Goal: Book appointment/travel/reservation

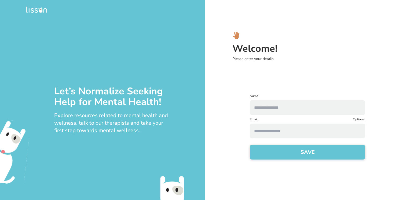
click at [270, 109] on input "text" at bounding box center [307, 107] width 115 height 15
type input "******"
click at [277, 154] on button "SAVE" at bounding box center [307, 152] width 115 height 15
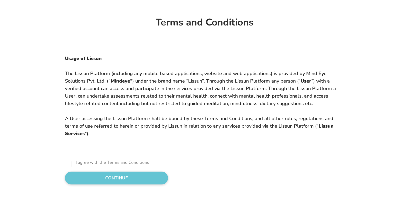
click at [82, 174] on button "CONTINUE" at bounding box center [116, 178] width 103 height 13
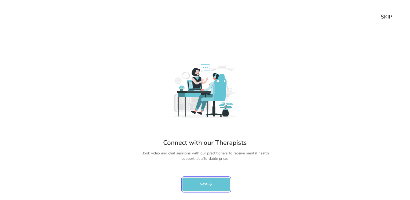
click at [199, 187] on button "Next" at bounding box center [206, 185] width 48 height 14
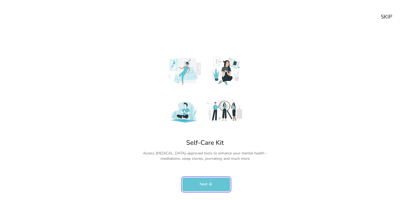
click at [199, 187] on button "Next" at bounding box center [206, 185] width 48 height 14
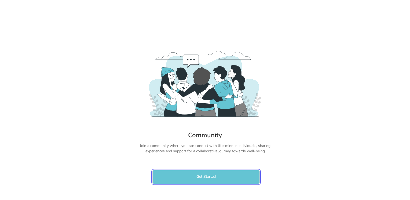
click at [198, 176] on button "Get Started" at bounding box center [205, 177] width 107 height 14
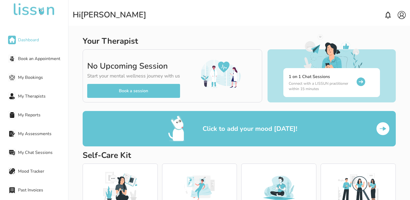
click at [35, 61] on span "Book an Appointment" at bounding box center [43, 59] width 50 height 6
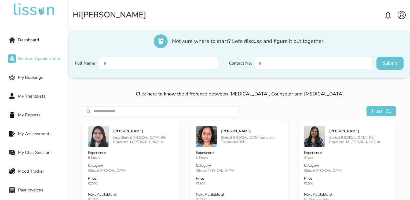
click at [6, 40] on div "Dashboard Book an Appointment My Bookings My Therapists My Reports My Assessmen…" at bounding box center [34, 109] width 68 height 183
click at [12, 40] on img at bounding box center [12, 40] width 6 height 6
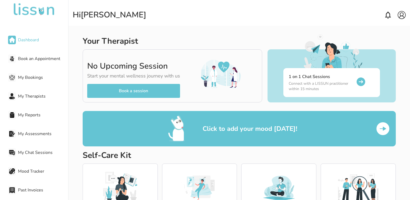
click at [32, 95] on span "My Therapists" at bounding box center [43, 96] width 50 height 6
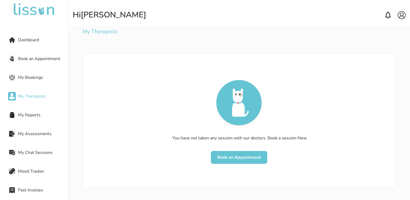
click at [29, 54] on div "Book an Appointment" at bounding box center [38, 58] width 60 height 11
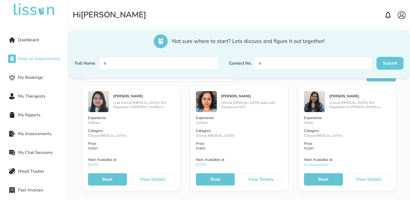
scroll to position [45, 0]
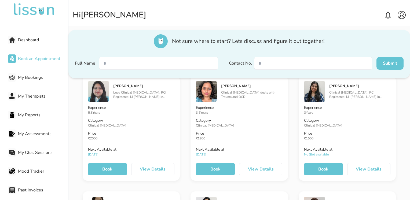
click at [141, 167] on button "View Details" at bounding box center [152, 169] width 43 height 12
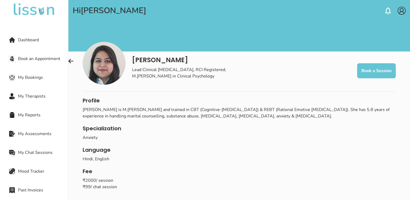
scroll to position [4, 0]
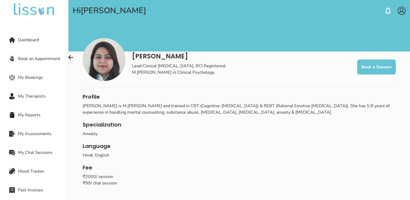
click at [29, 60] on span "Book an Appointment" at bounding box center [43, 59] width 50 height 6
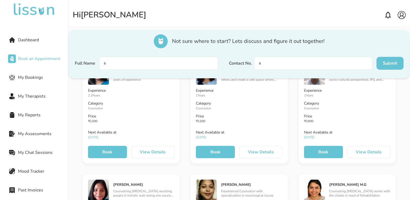
scroll to position [1342, 0]
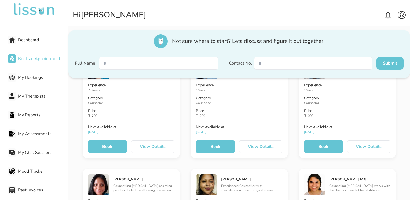
click at [305, 141] on button "Book" at bounding box center [323, 147] width 39 height 12
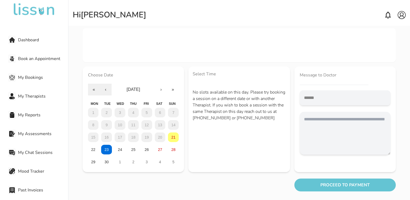
scroll to position [41, 0]
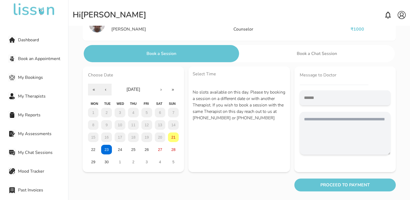
click at [212, 53] on button "Book a Session" at bounding box center [162, 53] width 156 height 17
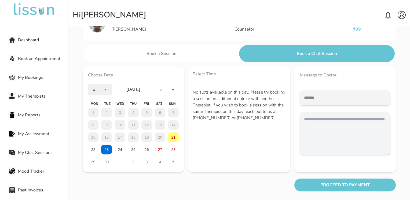
click at [148, 56] on button "Book a Session" at bounding box center [162, 53] width 156 height 17
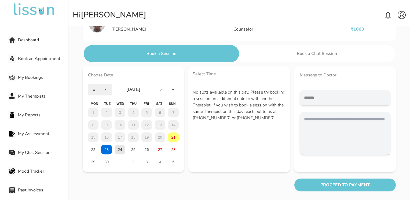
click at [119, 150] on abbr "24" at bounding box center [120, 149] width 4 height 4
click at [176, 136] on button "21" at bounding box center [173, 137] width 11 height 10
click at [160, 149] on abbr "27" at bounding box center [160, 149] width 4 height 4
click at [173, 150] on abbr "28" at bounding box center [173, 149] width 4 height 4
click at [363, 189] on button "PROCEED TO PAYMENT" at bounding box center [344, 185] width 101 height 13
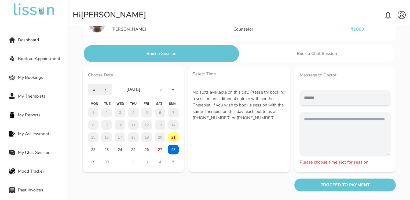
scroll to position [0, 0]
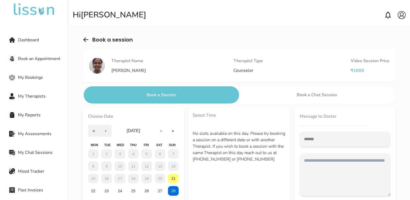
click at [83, 43] on div at bounding box center [86, 40] width 6 height 8
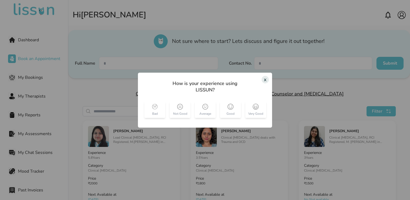
click at [263, 80] on div "x" at bounding box center [264, 80] width 7 height 8
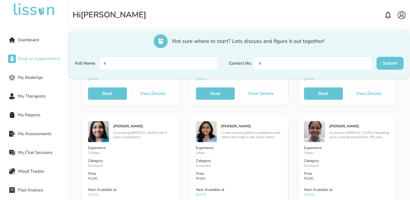
scroll to position [1289, 0]
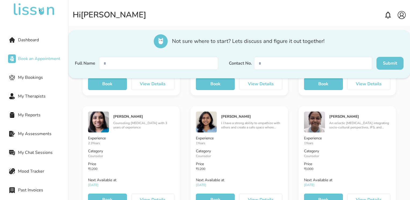
click at [203, 195] on button "Book" at bounding box center [215, 200] width 39 height 12
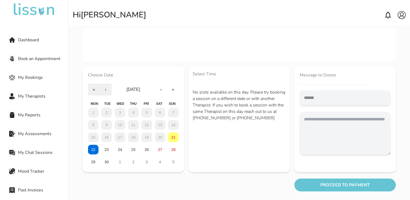
scroll to position [41, 0]
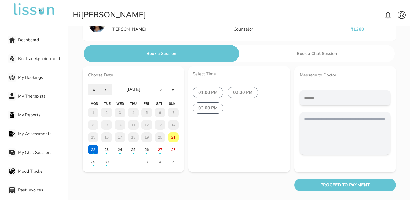
click at [205, 94] on label "01:00 PM" at bounding box center [208, 92] width 31 height 11
click at [310, 179] on button "PROCEED TO PAYMENT" at bounding box center [344, 185] width 101 height 13
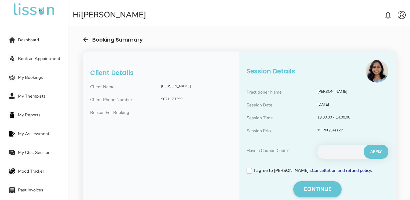
click at [330, 188] on button "CONTINUE" at bounding box center [317, 189] width 48 height 16
click at [308, 190] on button "CONTINUE" at bounding box center [317, 189] width 48 height 16
click at [33, 56] on span "Book an Appointment" at bounding box center [43, 59] width 50 height 6
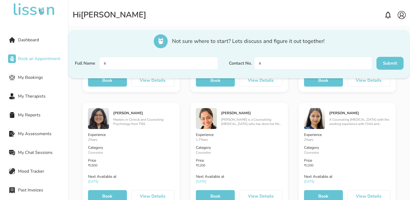
scroll to position [1067, 0]
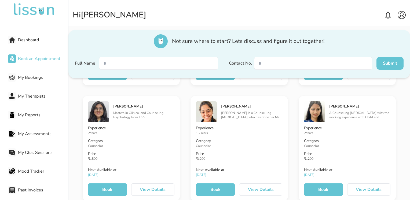
click at [209, 188] on button "Book" at bounding box center [215, 189] width 39 height 12
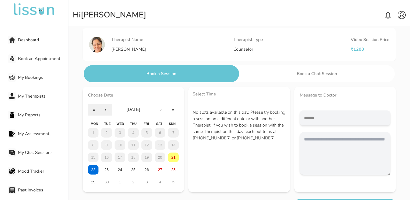
scroll to position [41, 0]
